Goal: Task Accomplishment & Management: Use online tool/utility

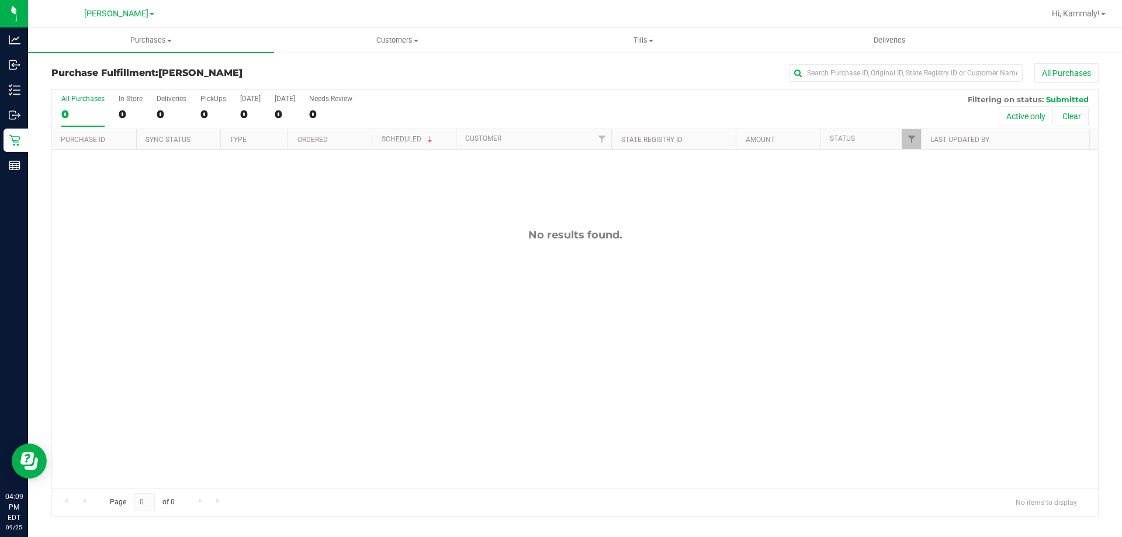
click at [421, 202] on div "No results found." at bounding box center [575, 358] width 1046 height 417
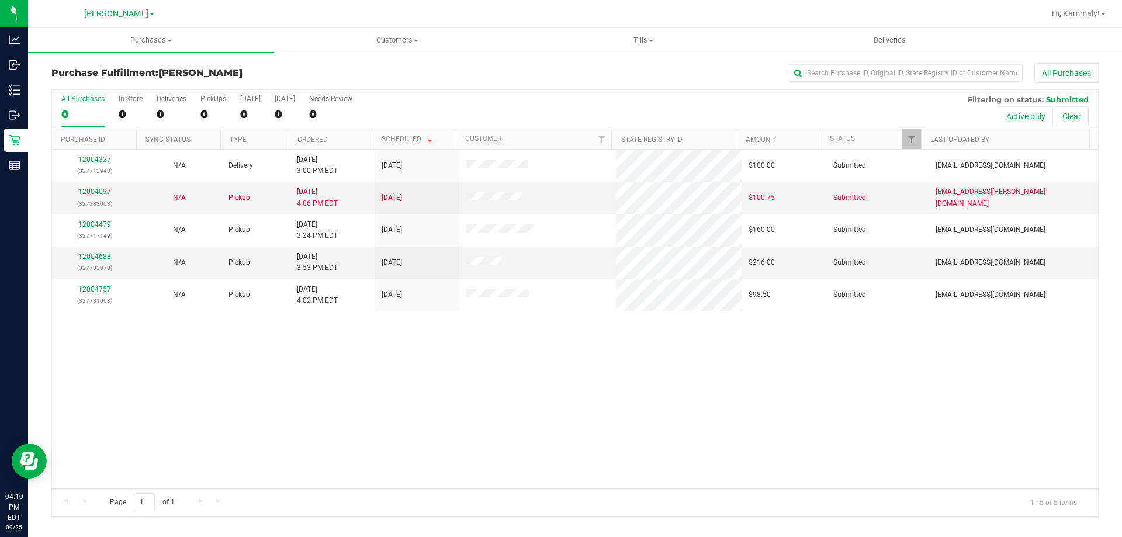
click at [344, 134] on th "Ordered" at bounding box center [329, 139] width 84 height 20
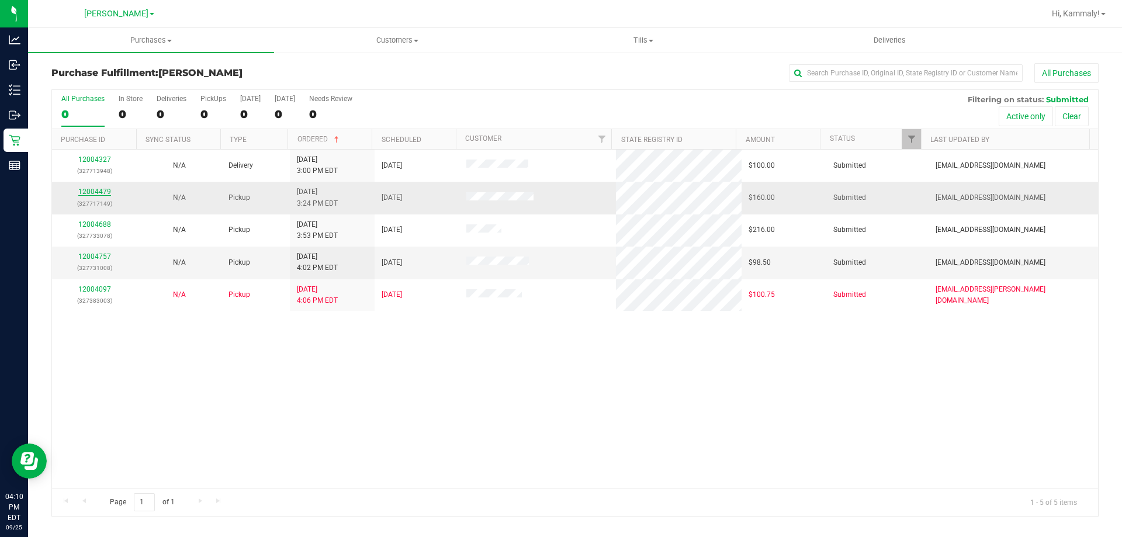
click at [102, 189] on link "12004479" at bounding box center [94, 192] width 33 height 8
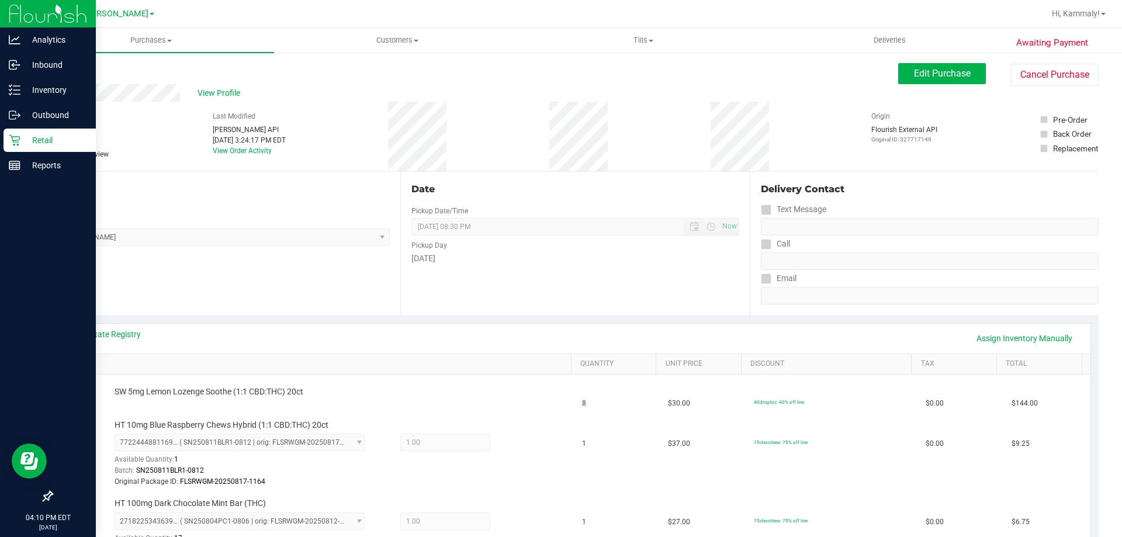
click at [13, 141] on icon at bounding box center [14, 140] width 11 height 11
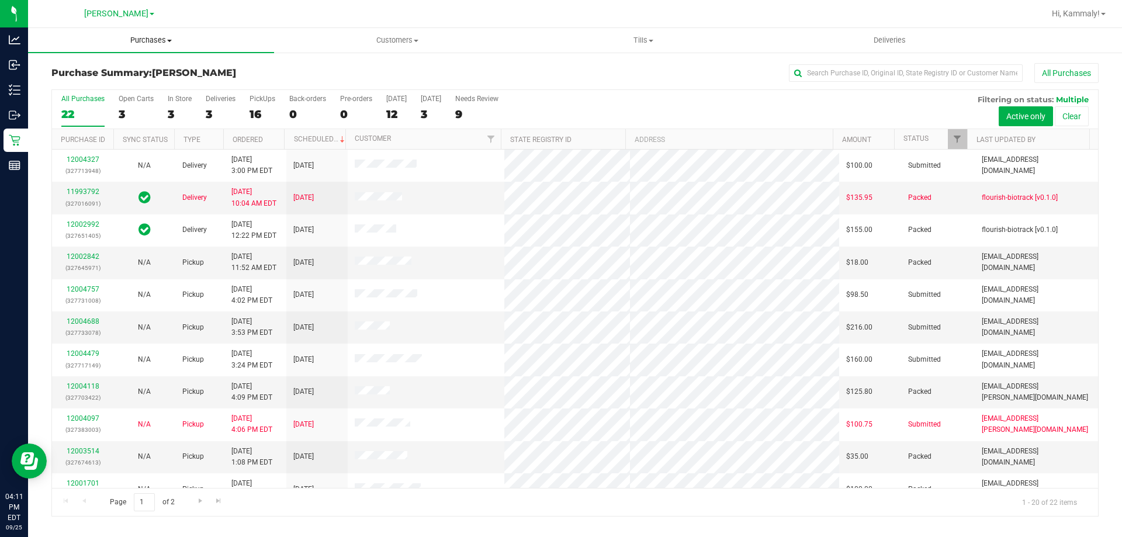
click at [161, 40] on span "Purchases" at bounding box center [151, 40] width 246 height 11
click at [105, 74] on span "Summary of purchases" at bounding box center [88, 70] width 120 height 10
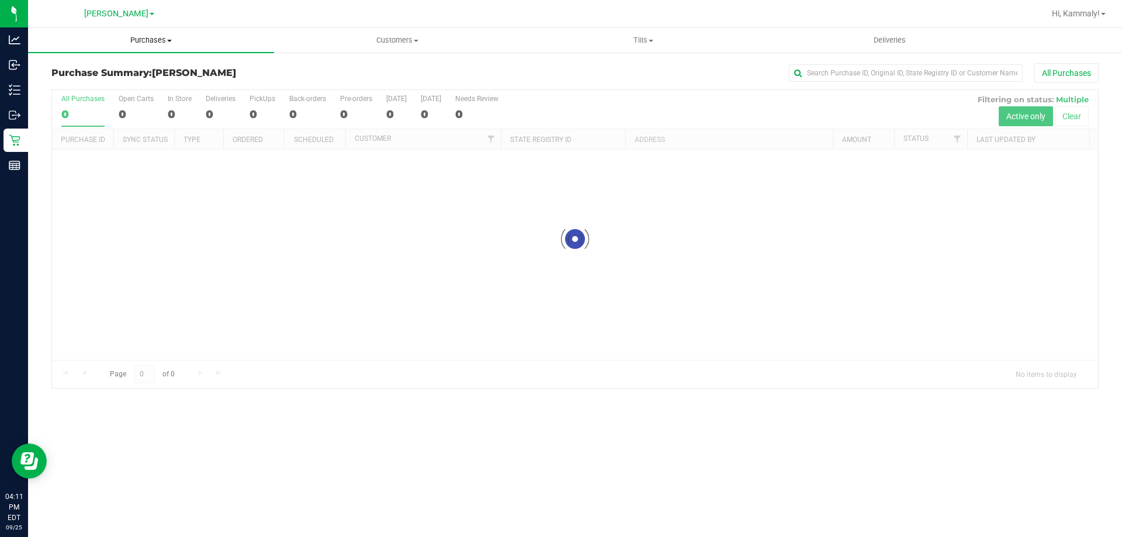
click at [148, 39] on span "Purchases" at bounding box center [151, 40] width 246 height 11
click at [78, 86] on span "Fulfillment" at bounding box center [64, 84] width 72 height 10
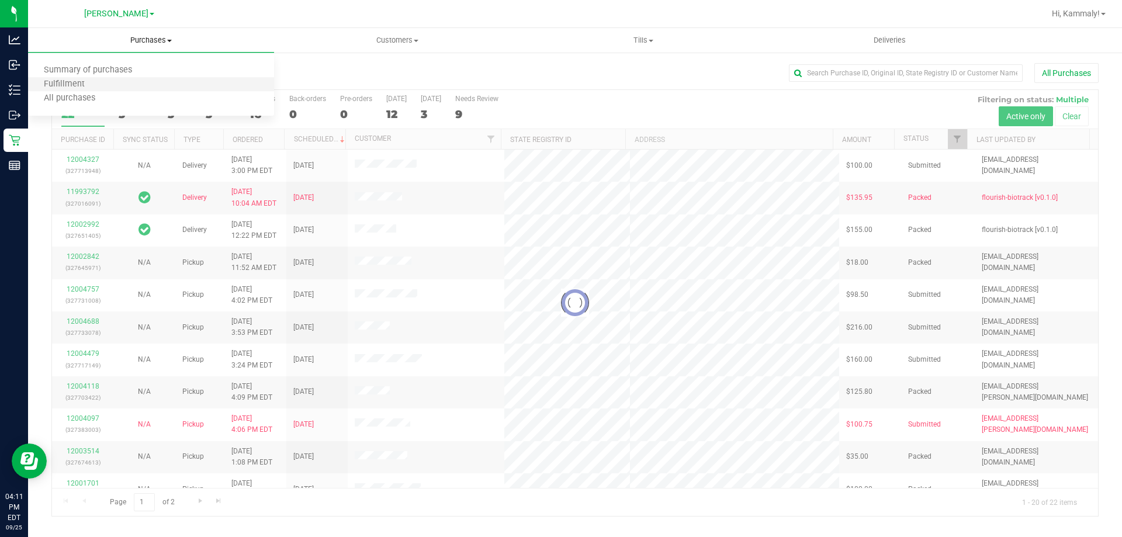
click at [155, 82] on li "Fulfillment" at bounding box center [151, 85] width 246 height 14
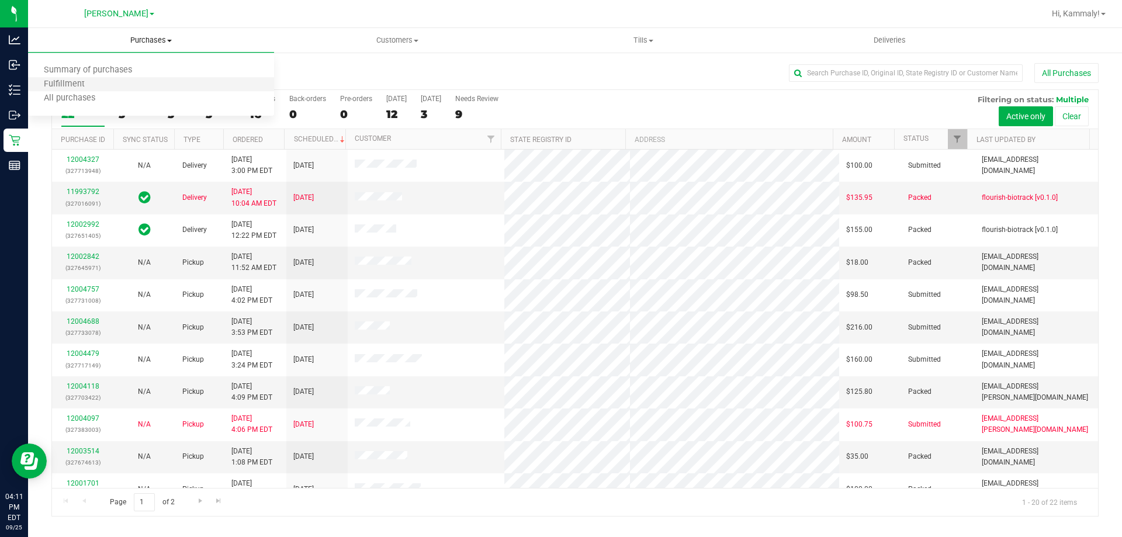
click at [172, 82] on li "Fulfillment" at bounding box center [151, 85] width 246 height 14
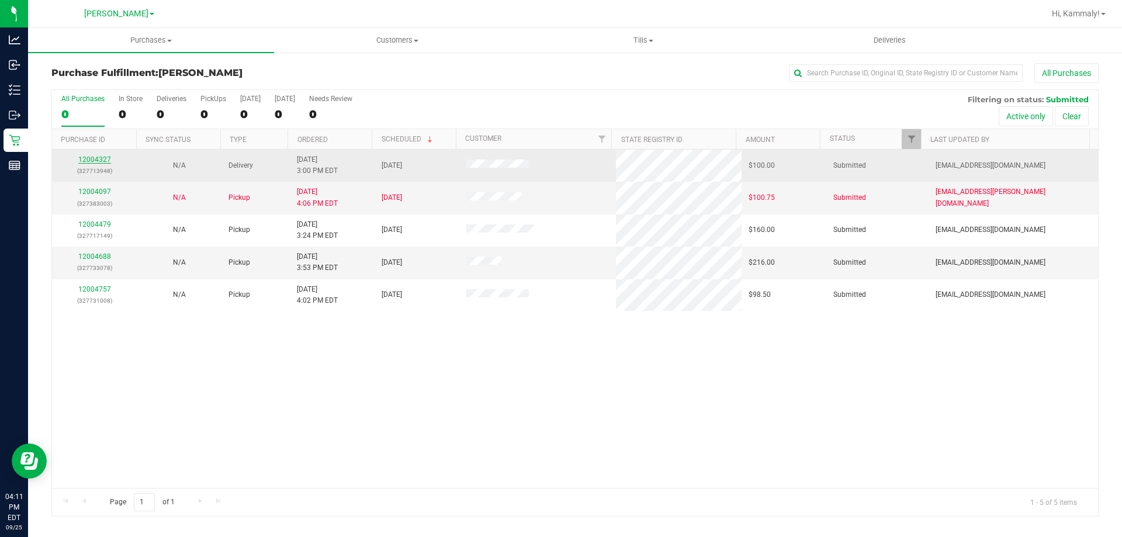
click at [92, 161] on link "12004327" at bounding box center [94, 159] width 33 height 8
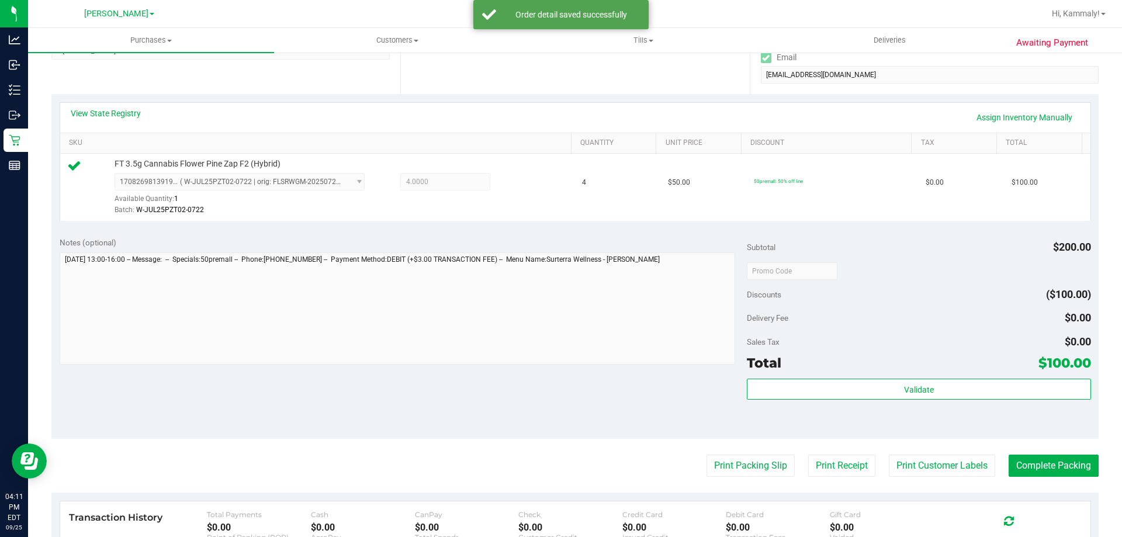
scroll to position [251, 0]
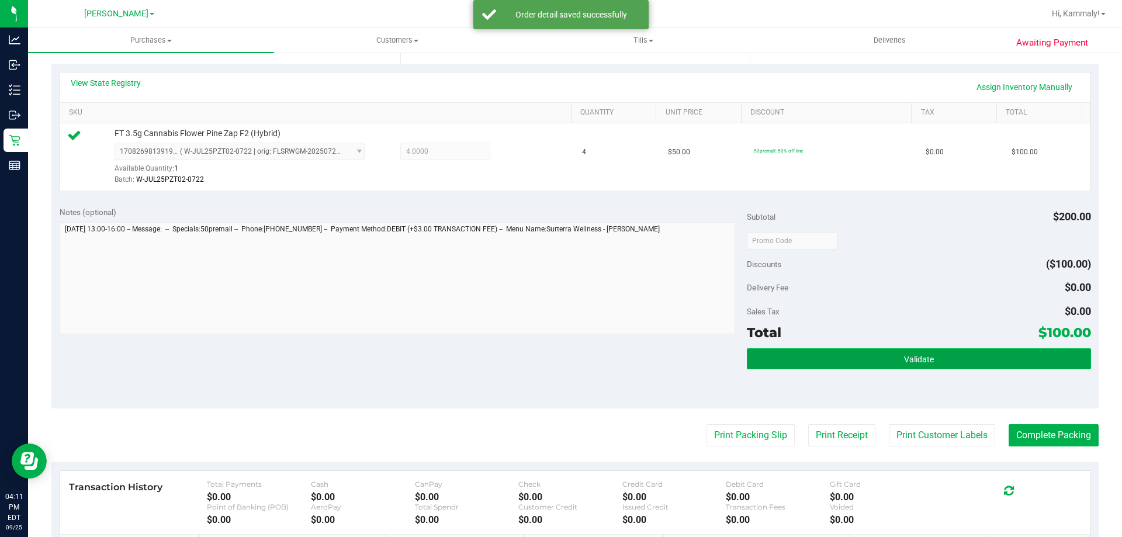
click at [904, 363] on span "Validate" at bounding box center [919, 359] width 30 height 9
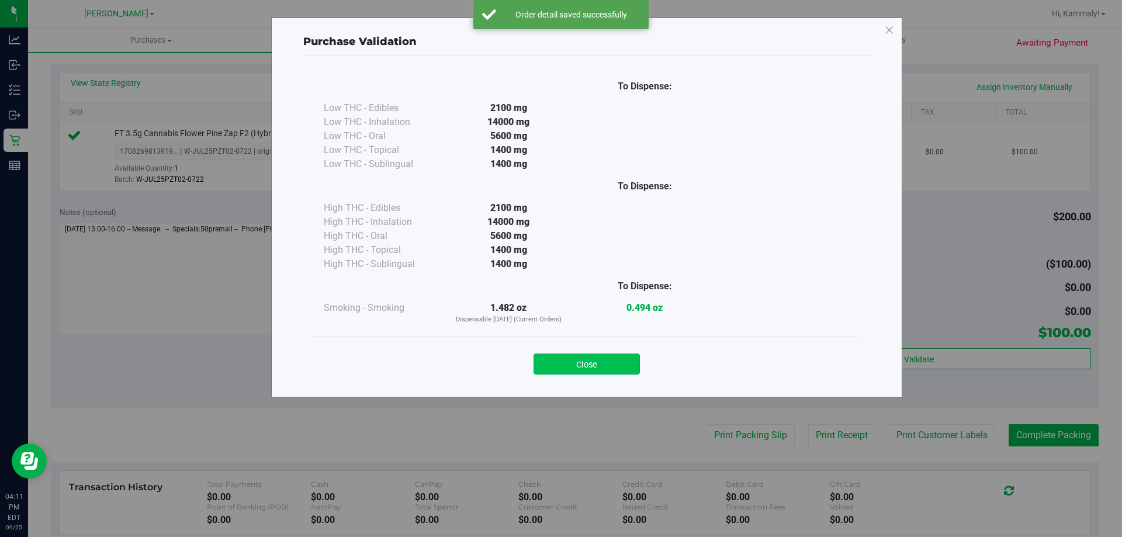
click at [599, 354] on button "Close" at bounding box center [586, 364] width 106 height 21
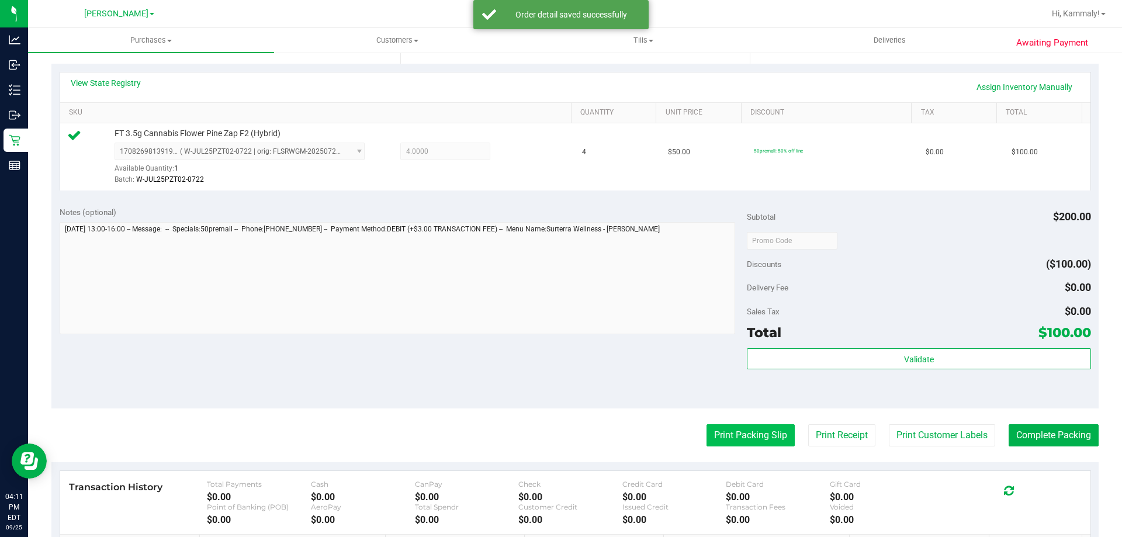
click at [727, 435] on button "Print Packing Slip" at bounding box center [750, 435] width 88 height 22
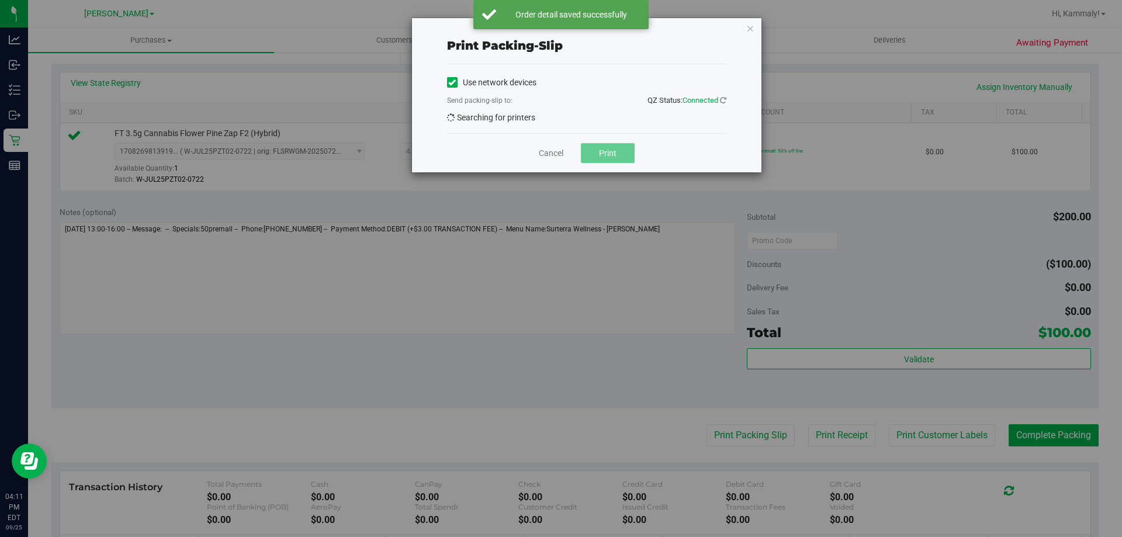
click at [612, 150] on button "Print" at bounding box center [608, 153] width 54 height 20
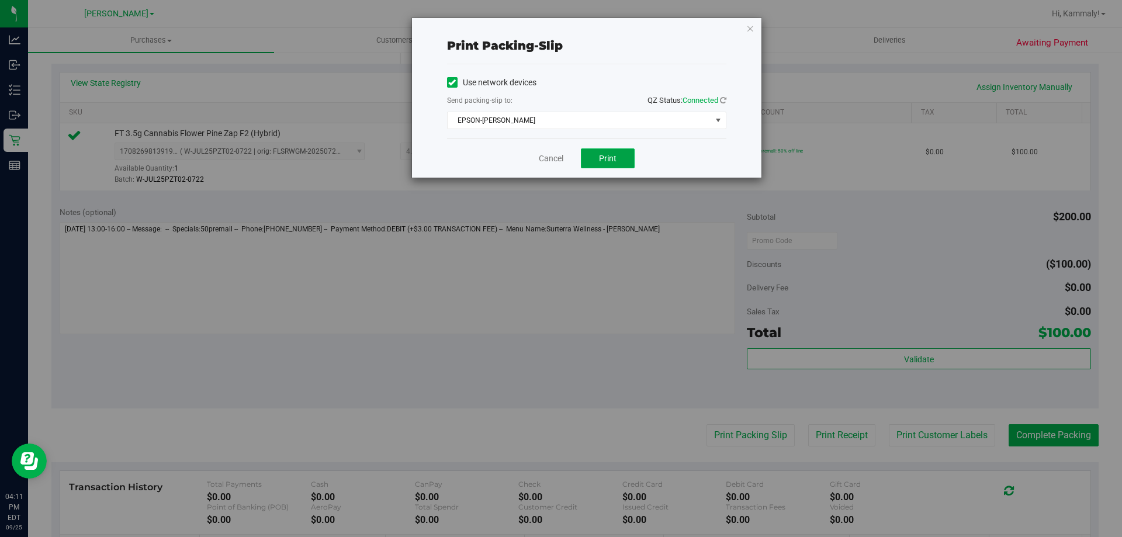
click at [605, 156] on span "Print" at bounding box center [608, 158] width 18 height 9
click at [613, 161] on span "Print" at bounding box center [608, 158] width 18 height 9
click at [535, 178] on div "Print packing-slip Use network devices Send packing-slip to: QZ Status: Connect…" at bounding box center [565, 268] width 1131 height 537
click at [547, 164] on link "Cancel" at bounding box center [551, 159] width 25 height 12
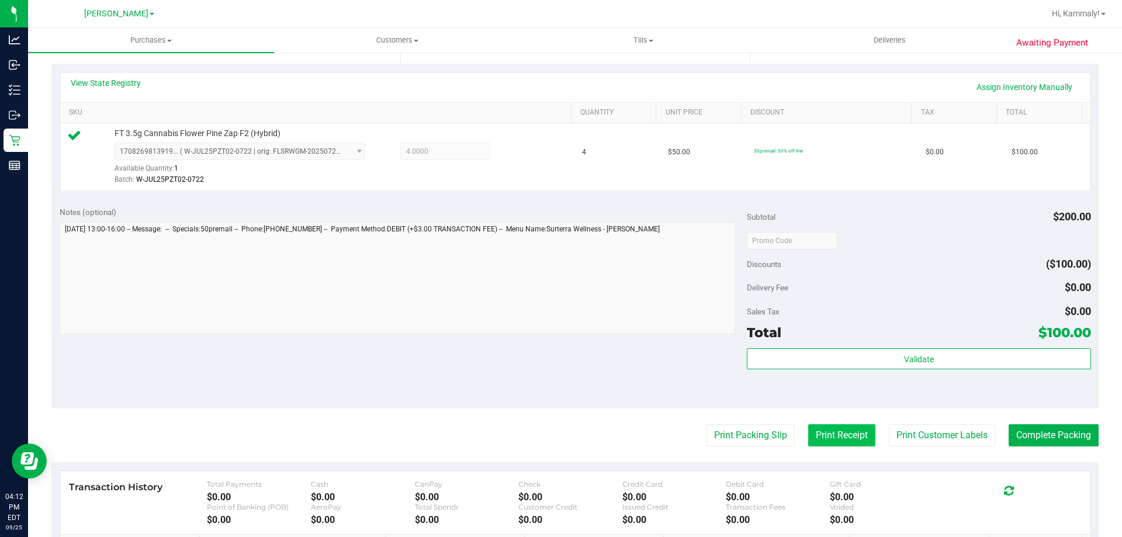
click at [836, 443] on button "Print Receipt" at bounding box center [841, 435] width 67 height 22
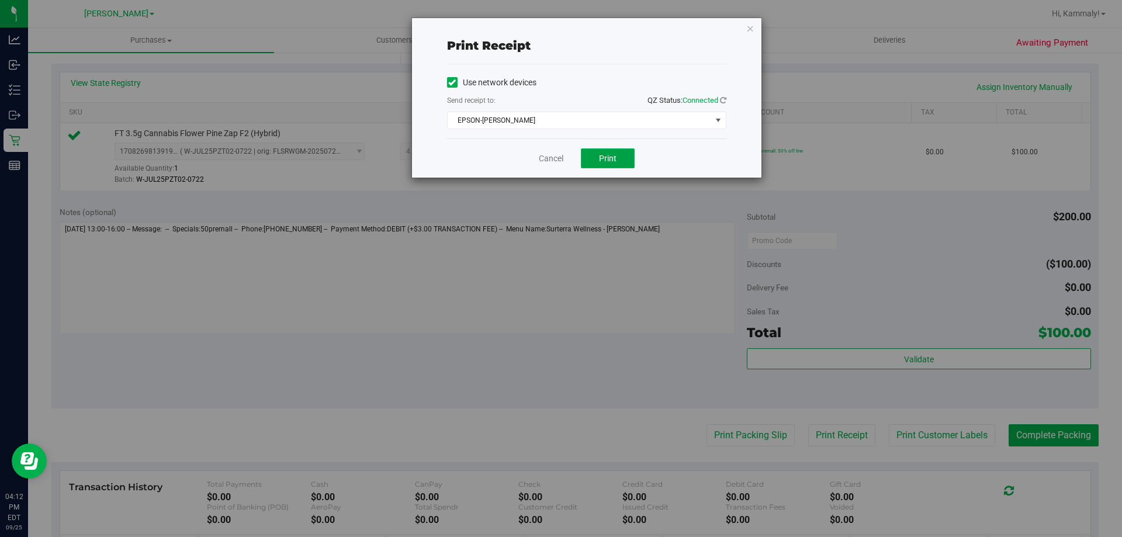
click at [617, 159] on button "Print" at bounding box center [608, 158] width 54 height 20
click at [545, 155] on link "Cancel" at bounding box center [551, 159] width 25 height 12
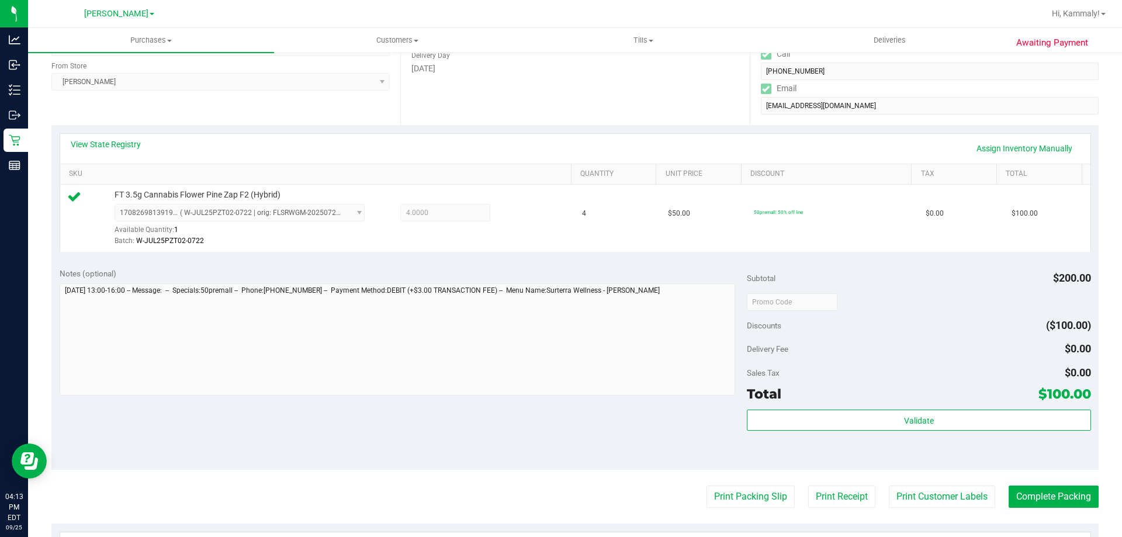
scroll to position [201, 0]
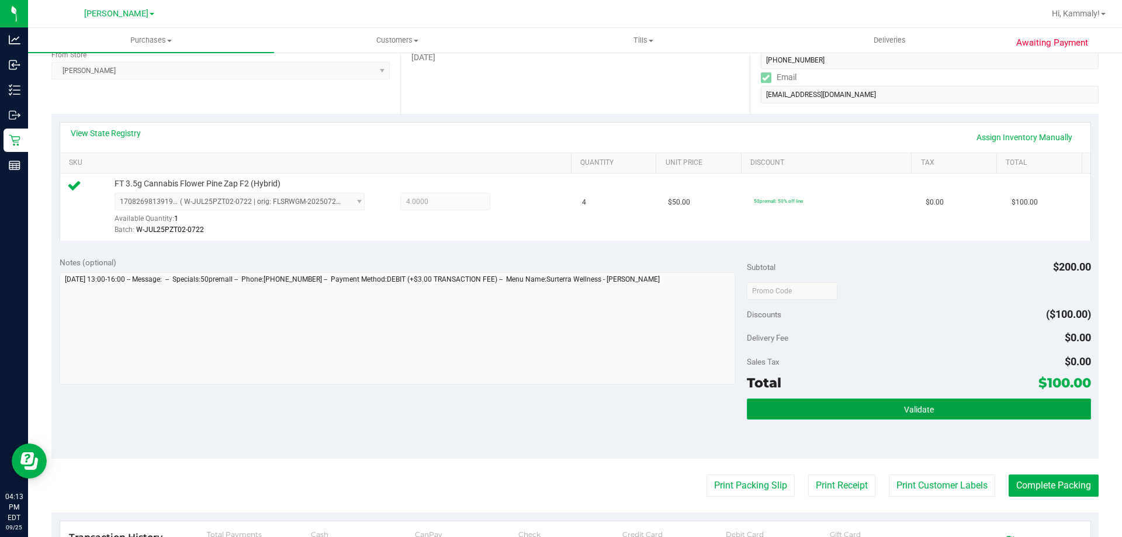
click at [868, 410] on button "Validate" at bounding box center [919, 408] width 344 height 21
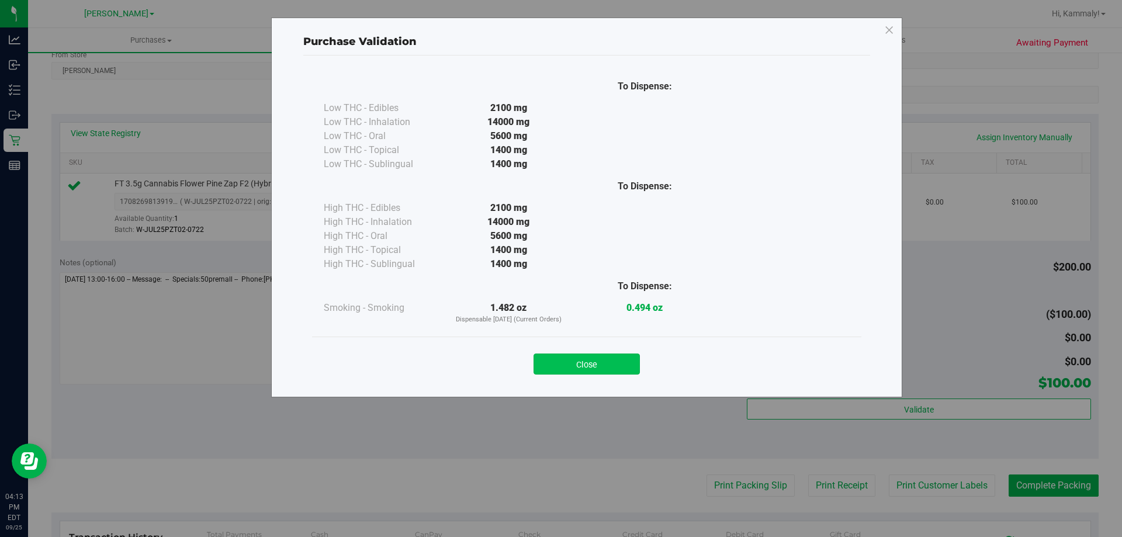
click at [594, 361] on button "Close" at bounding box center [586, 364] width 106 height 21
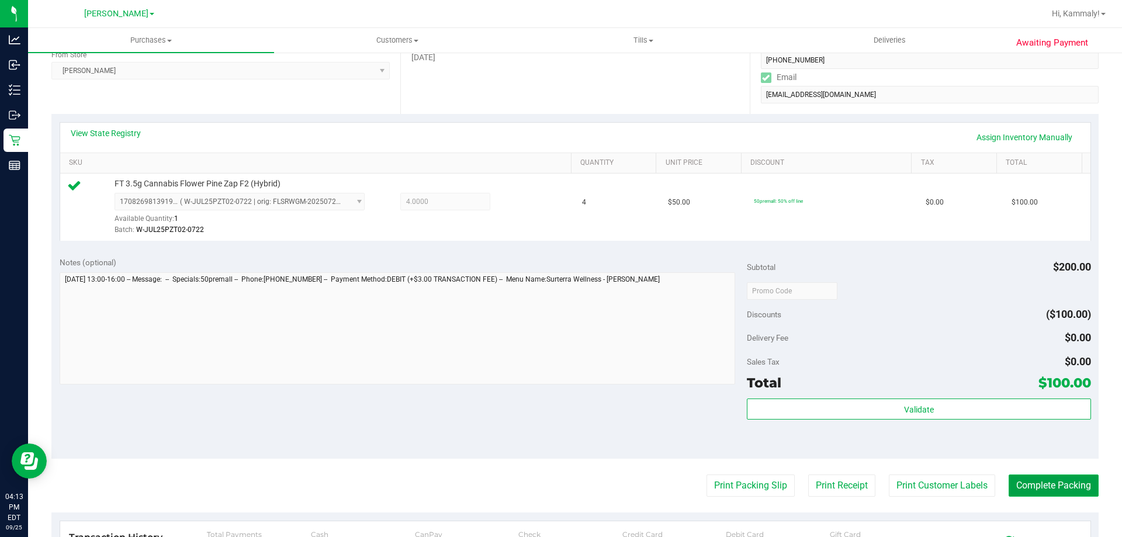
click at [1008, 490] on button "Complete Packing" at bounding box center [1053, 485] width 90 height 22
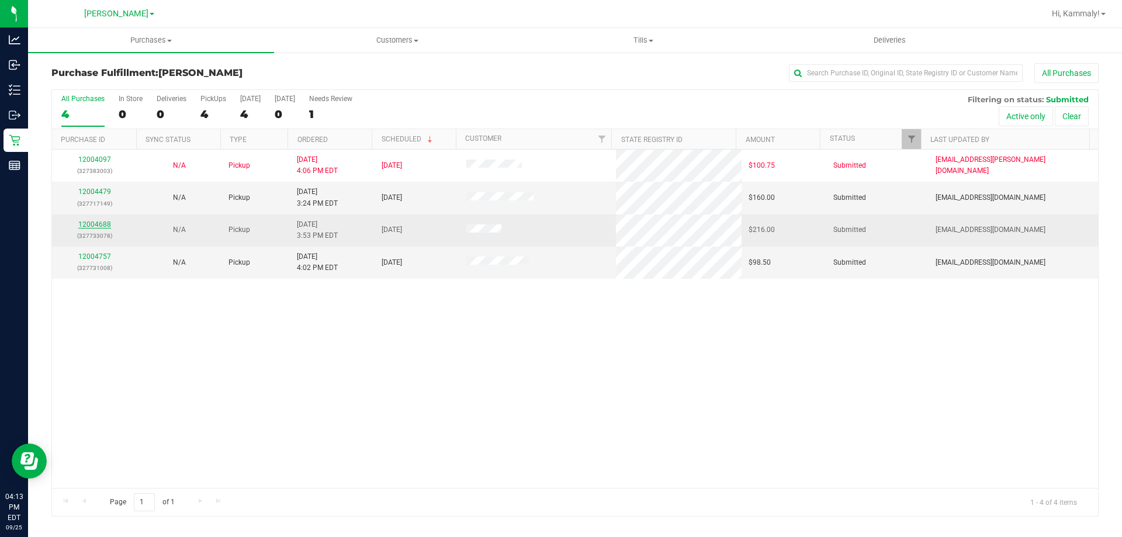
click at [96, 227] on link "12004688" at bounding box center [94, 224] width 33 height 8
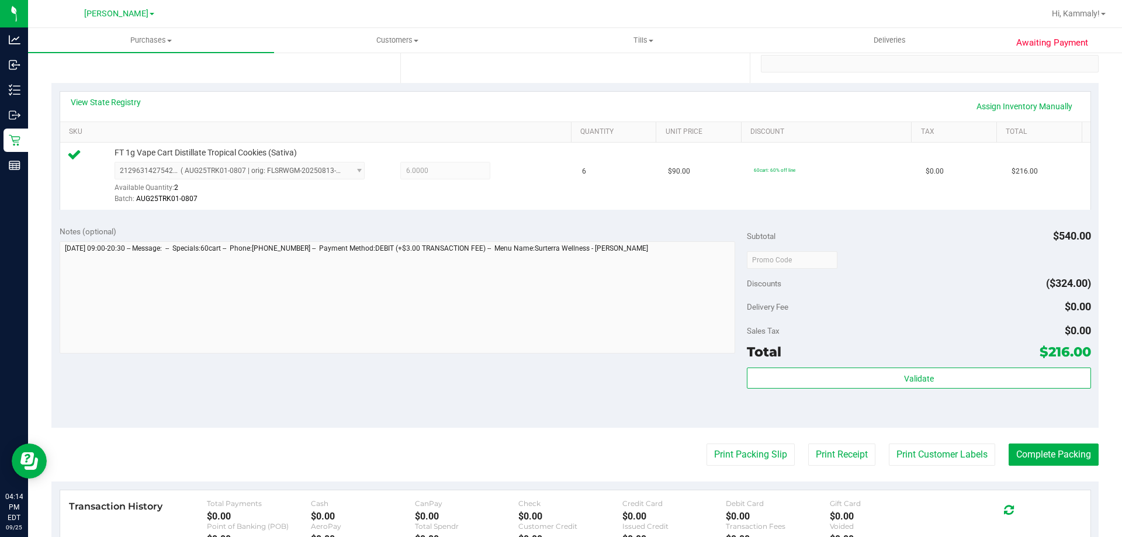
scroll to position [283, 0]
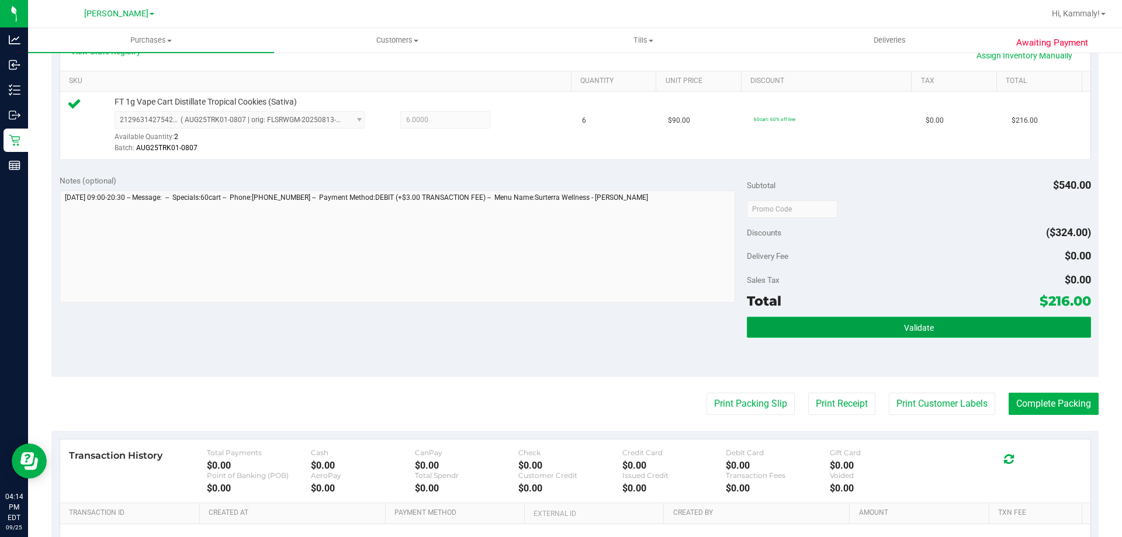
click at [952, 321] on button "Validate" at bounding box center [919, 327] width 344 height 21
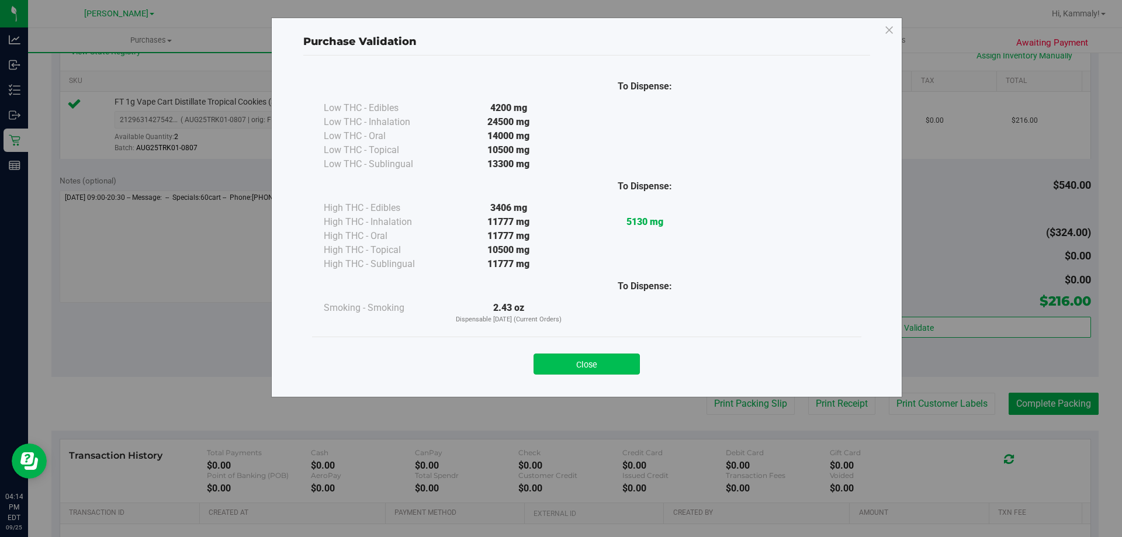
click at [601, 359] on button "Close" at bounding box center [586, 364] width 106 height 21
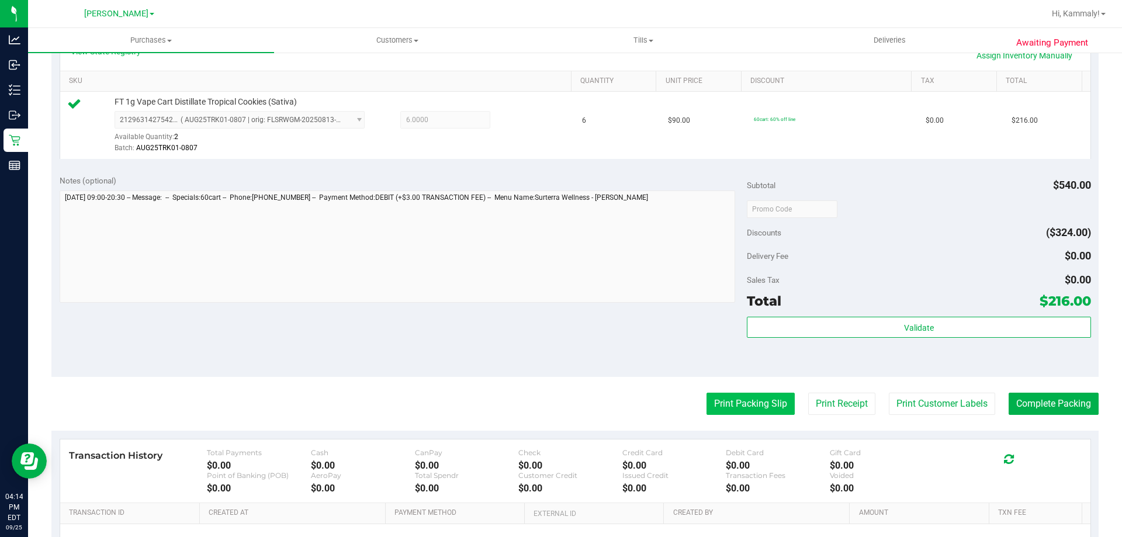
click at [721, 394] on button "Print Packing Slip" at bounding box center [750, 404] width 88 height 22
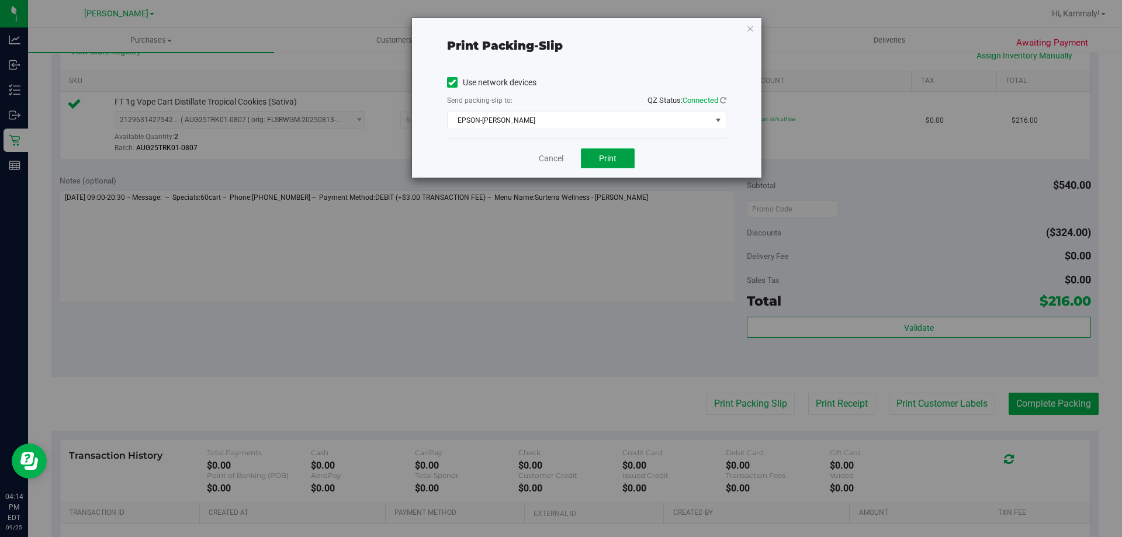
click at [612, 163] on button "Print" at bounding box center [608, 158] width 54 height 20
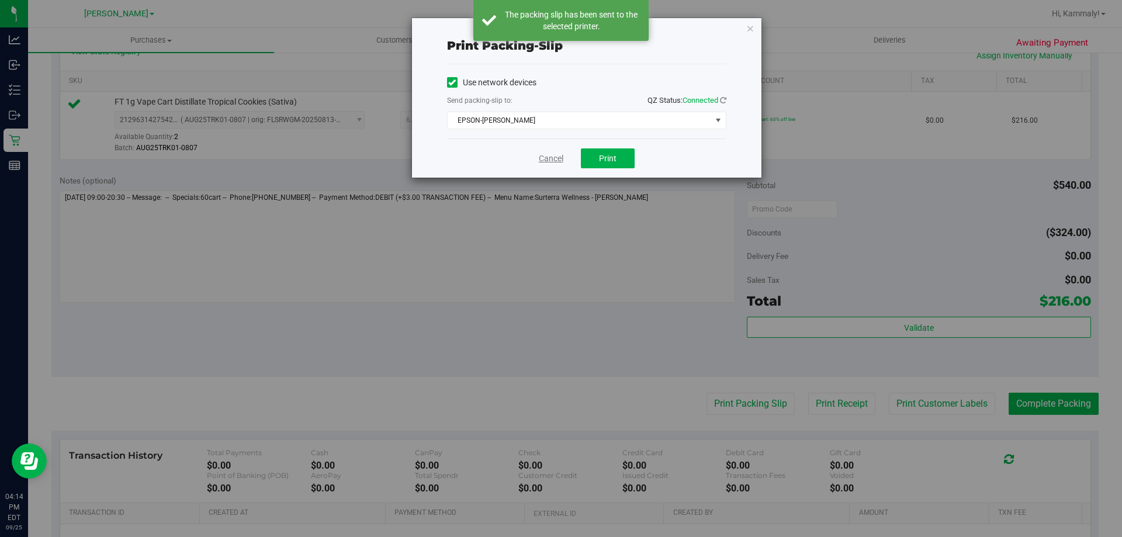
click at [545, 159] on link "Cancel" at bounding box center [551, 159] width 25 height 12
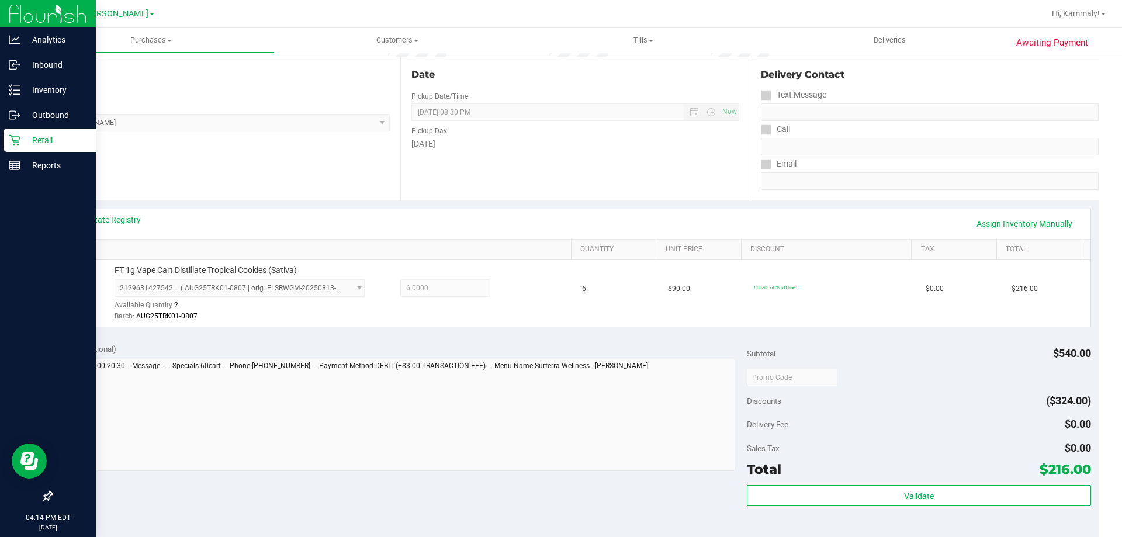
scroll to position [267, 0]
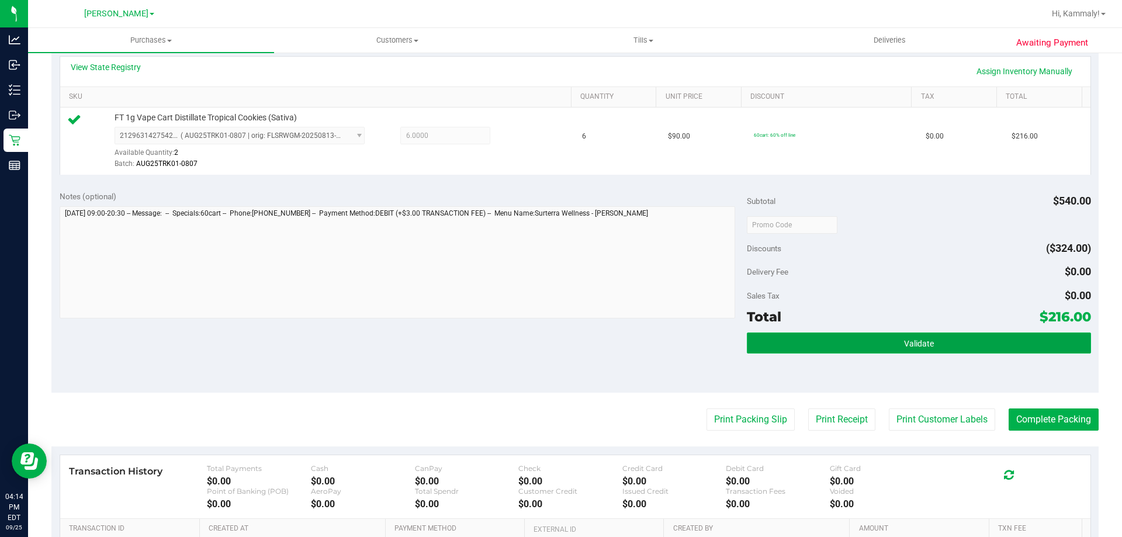
click at [961, 343] on button "Validate" at bounding box center [919, 342] width 344 height 21
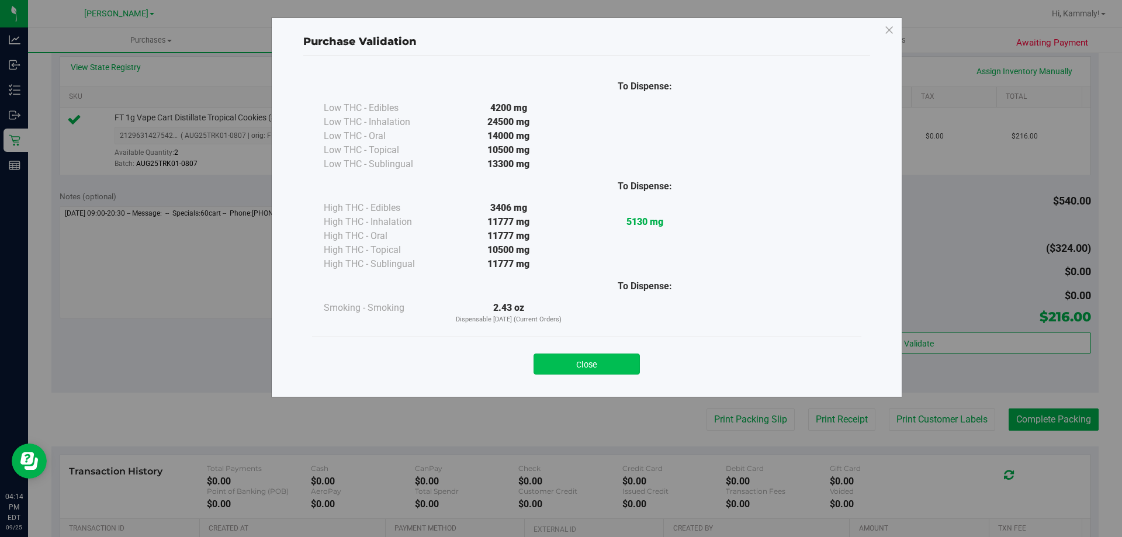
click at [602, 359] on button "Close" at bounding box center [586, 364] width 106 height 21
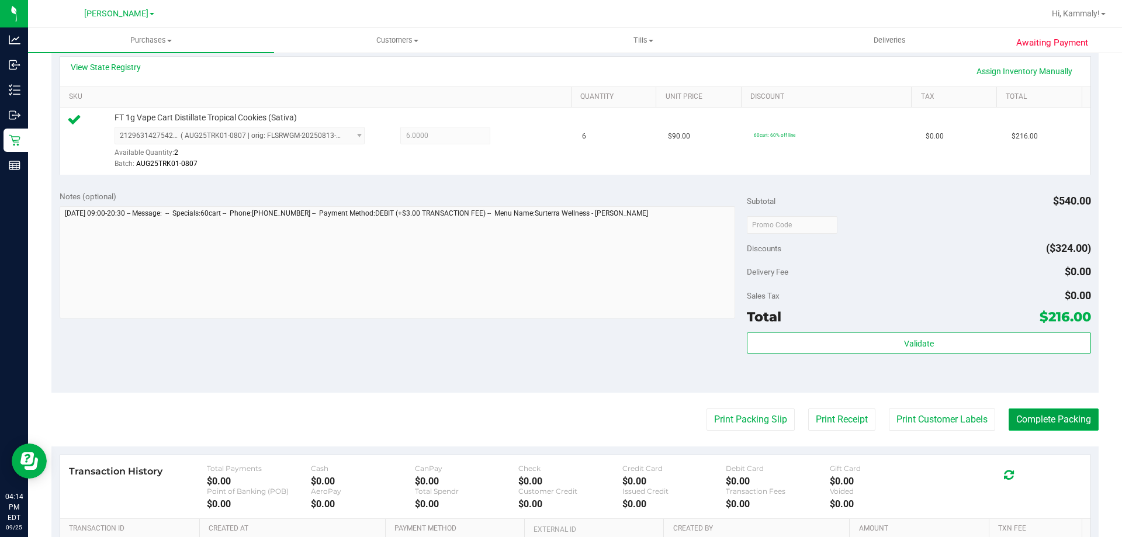
click at [1038, 421] on button "Complete Packing" at bounding box center [1053, 419] width 90 height 22
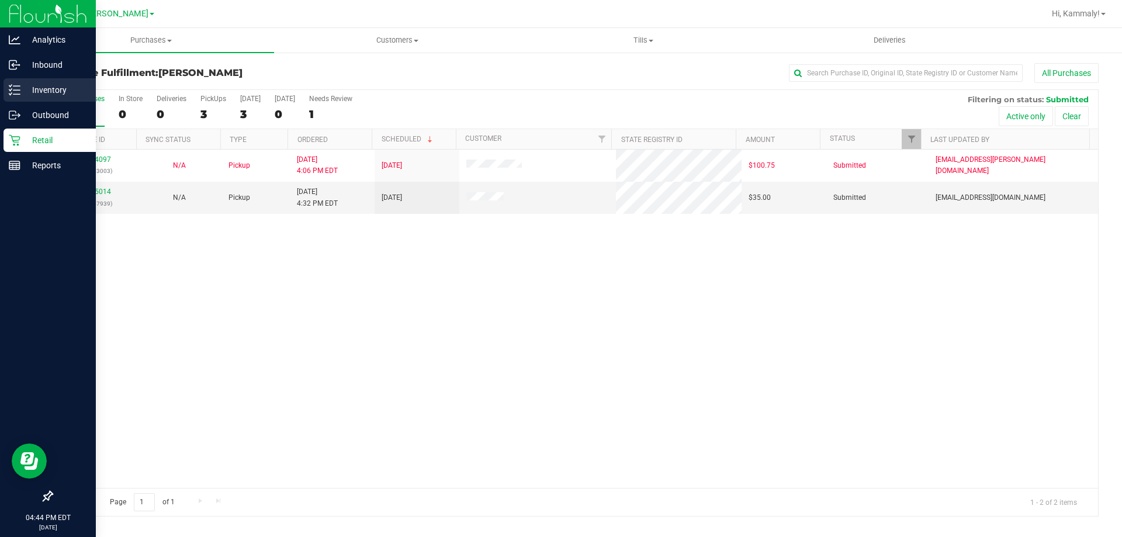
click at [13, 93] on icon at bounding box center [15, 90] width 12 height 12
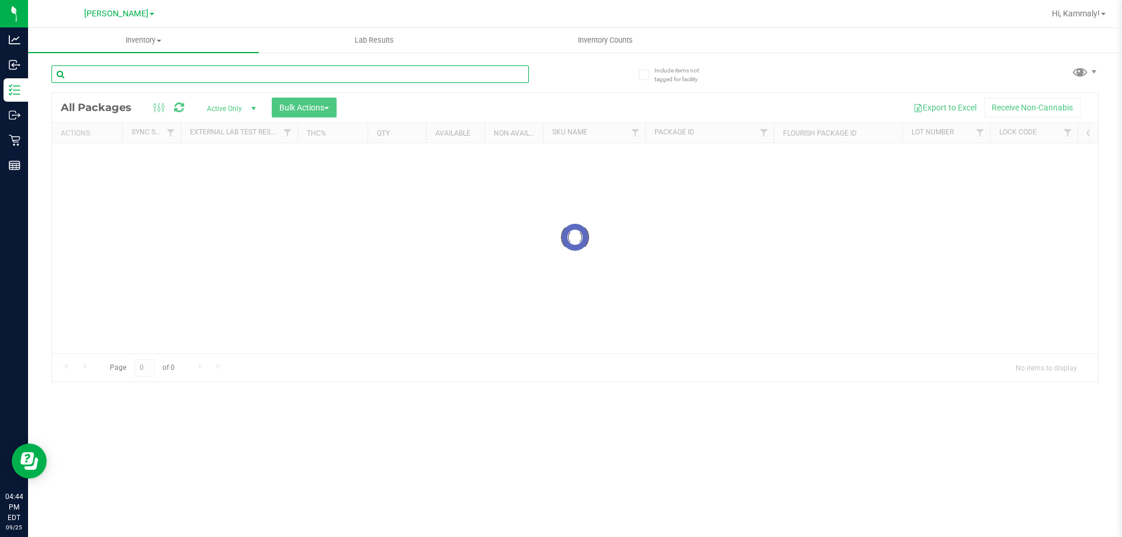
click at [165, 79] on input "text" at bounding box center [289, 74] width 477 height 18
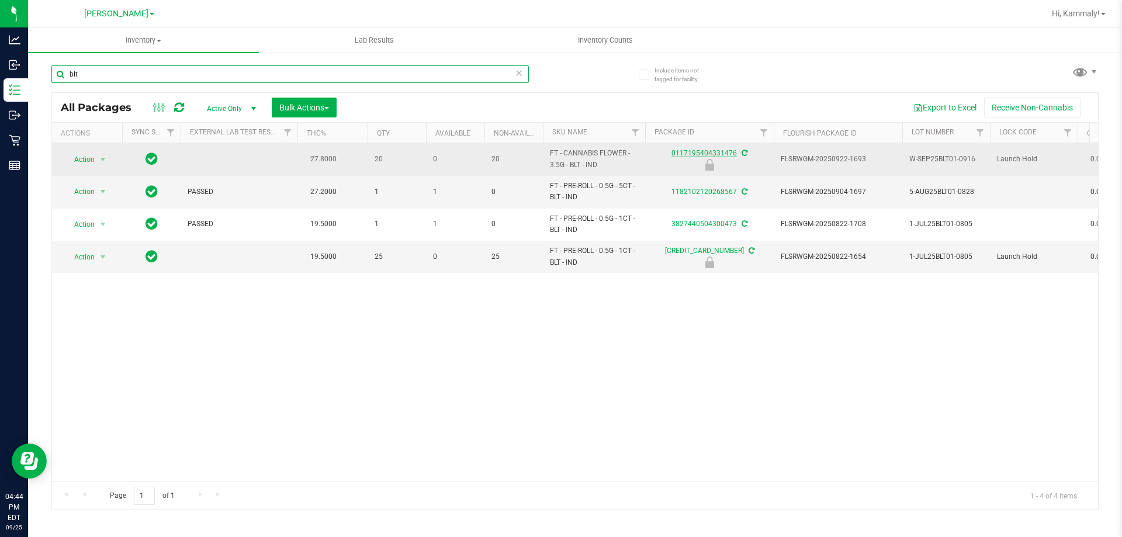
type input "blt"
click at [688, 154] on link "0117195404331476" at bounding box center [703, 153] width 65 height 8
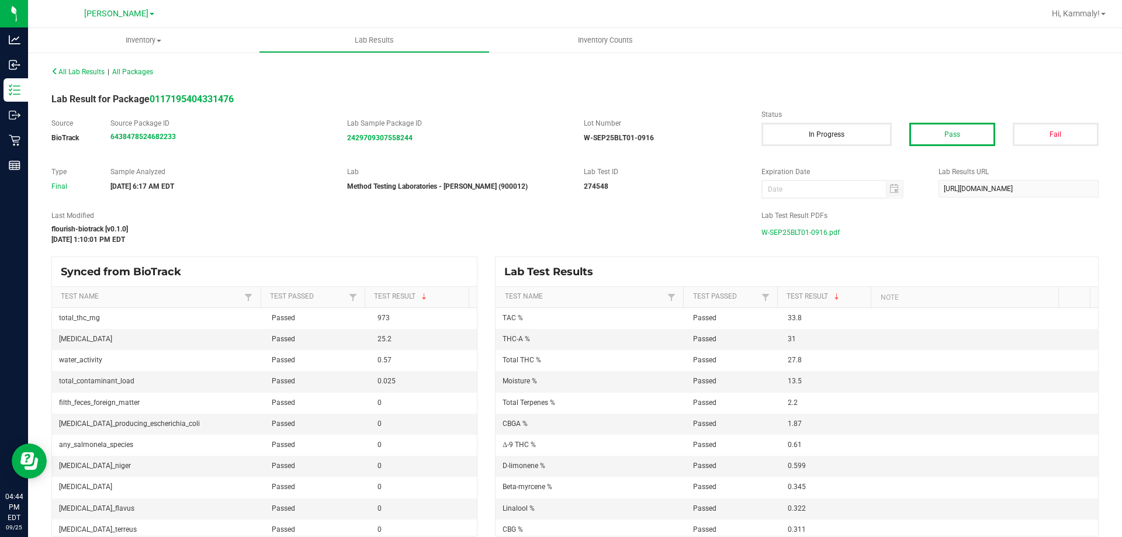
click at [784, 242] on div "Last Modified flourish-biotrack [v0.1.0] Sep 22, 2025 1:10:01 PM EDT Lab Test R…" at bounding box center [575, 227] width 1065 height 34
click at [785, 236] on span "W-SEP25BLT01-0916.pdf" at bounding box center [800, 233] width 78 height 18
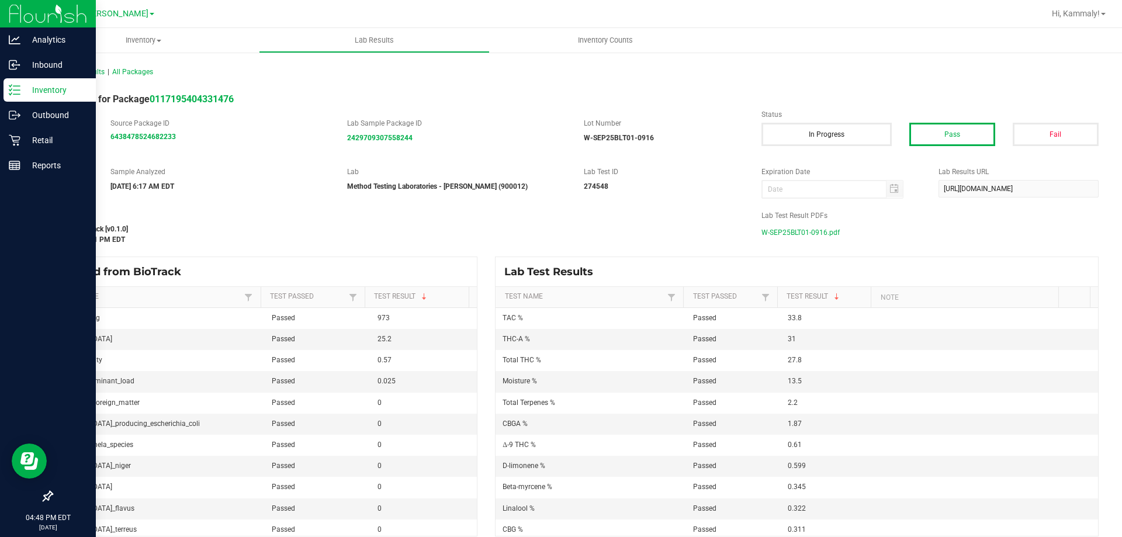
click at [2, 85] on link "Inventory" at bounding box center [48, 90] width 96 height 25
